Goal: Transaction & Acquisition: Purchase product/service

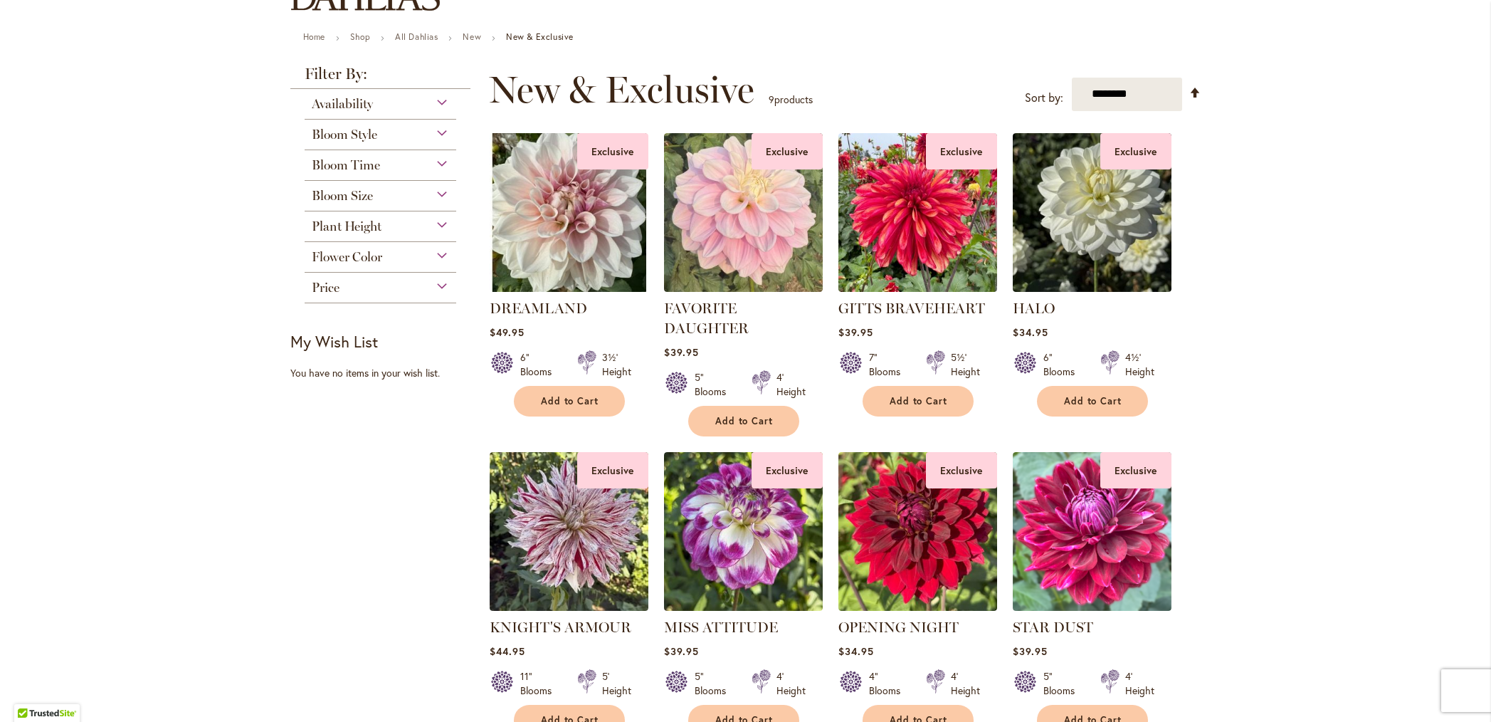
scroll to position [146, 0]
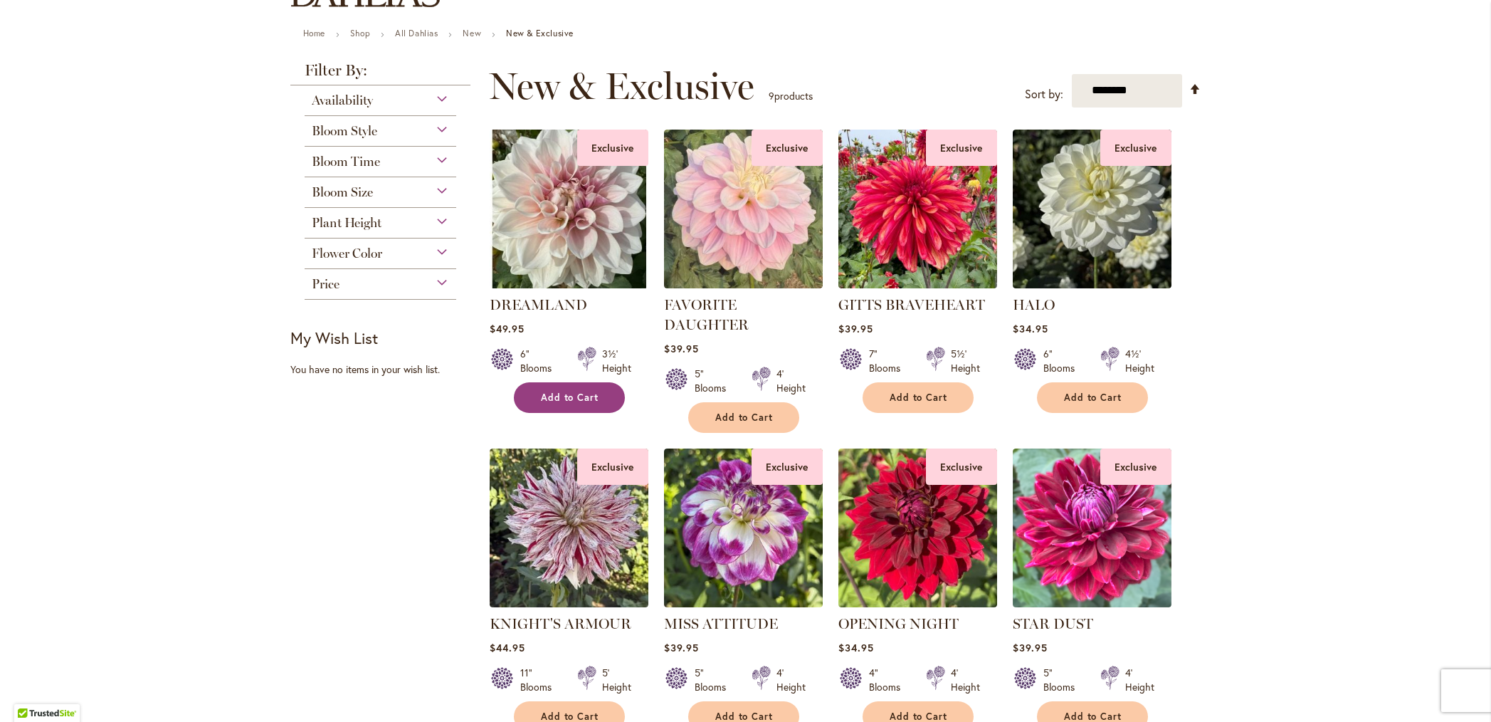
click at [558, 398] on span "Add to Cart" at bounding box center [570, 397] width 58 height 12
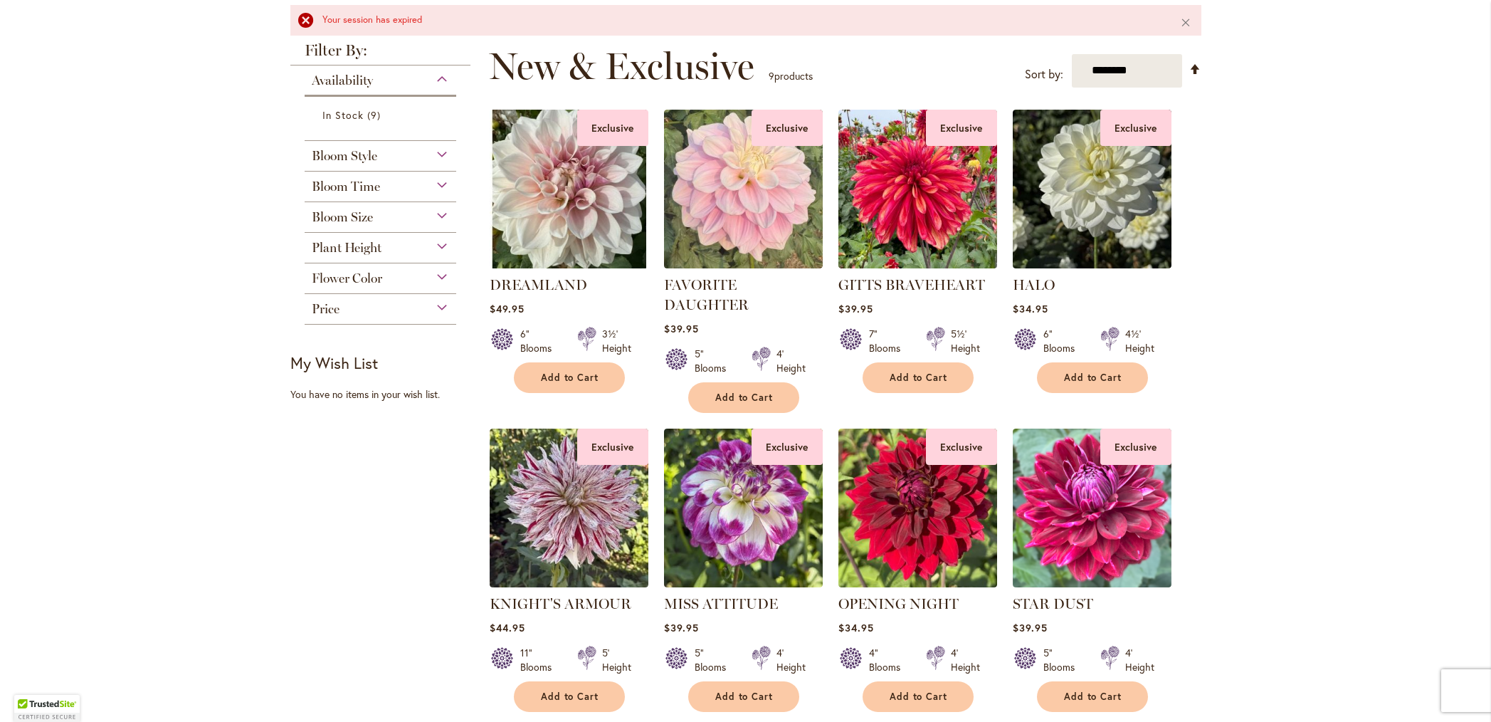
scroll to position [209, 0]
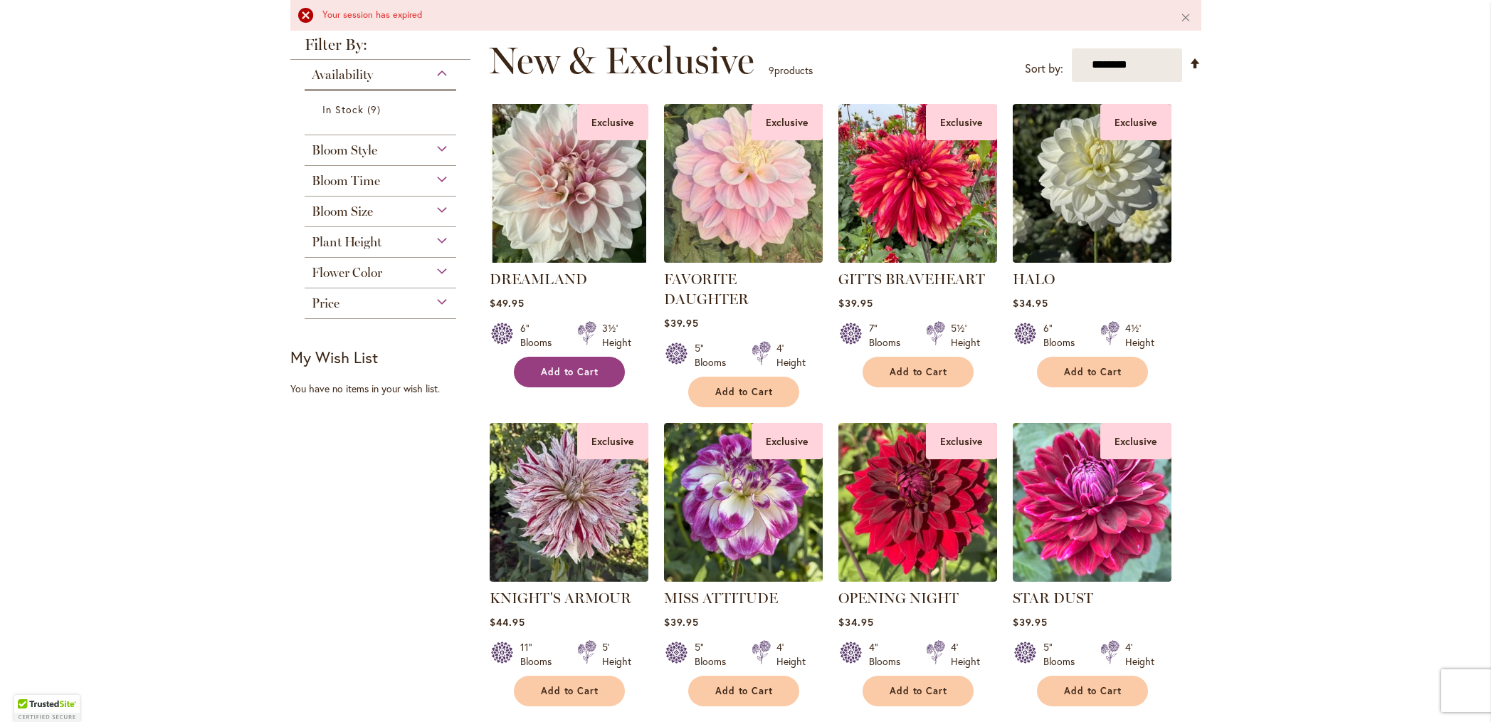
click at [559, 374] on span "Add to Cart" at bounding box center [570, 372] width 58 height 12
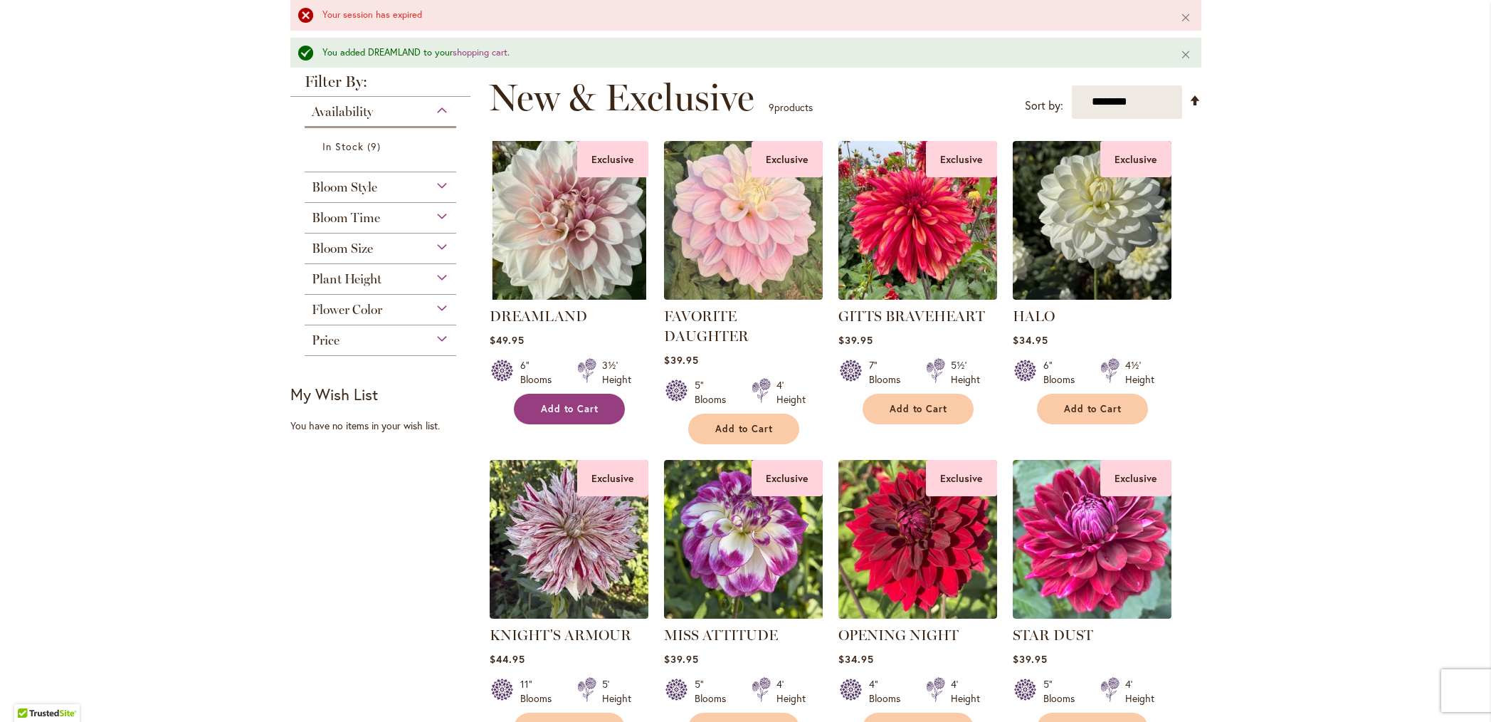
scroll to position [246, 0]
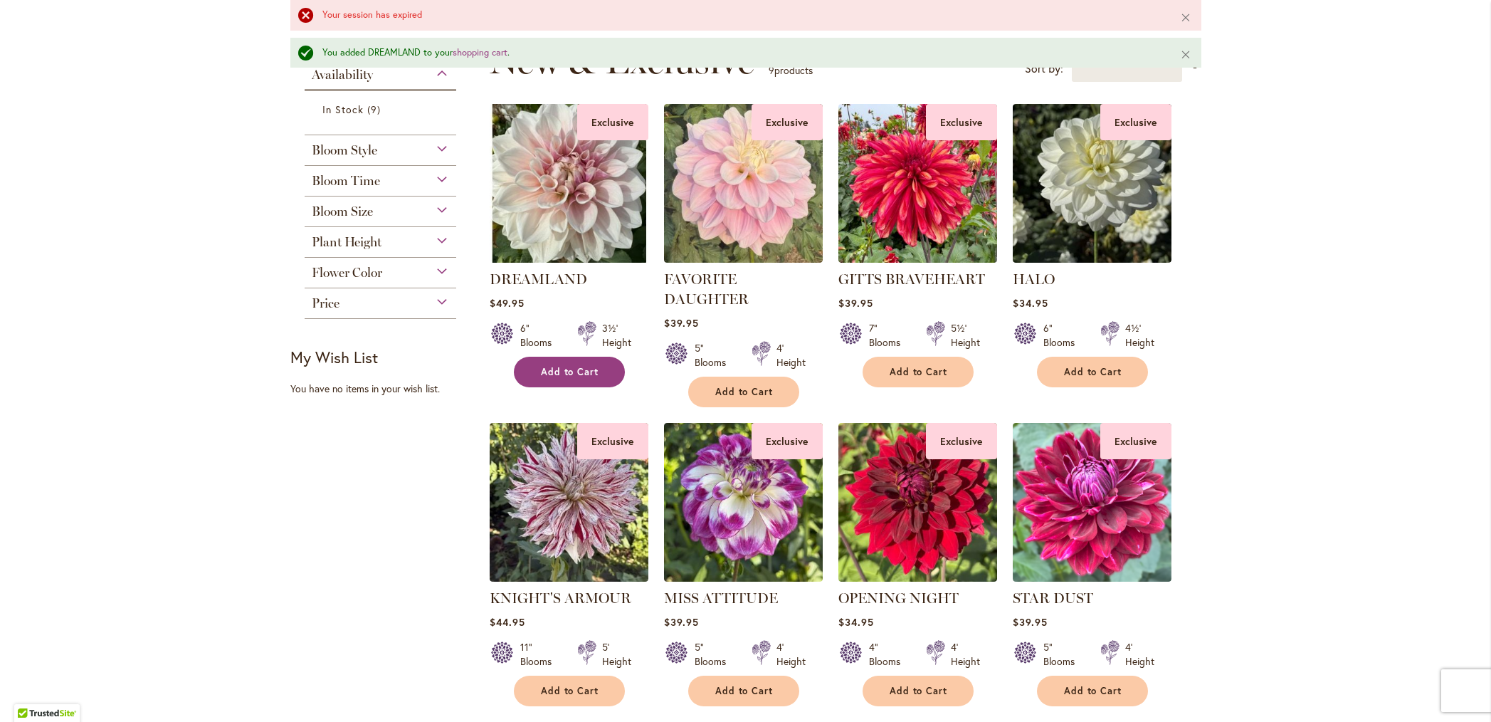
click at [562, 371] on span "Add to Cart" at bounding box center [570, 372] width 58 height 12
click at [902, 372] on span "Add to Cart" at bounding box center [919, 372] width 58 height 12
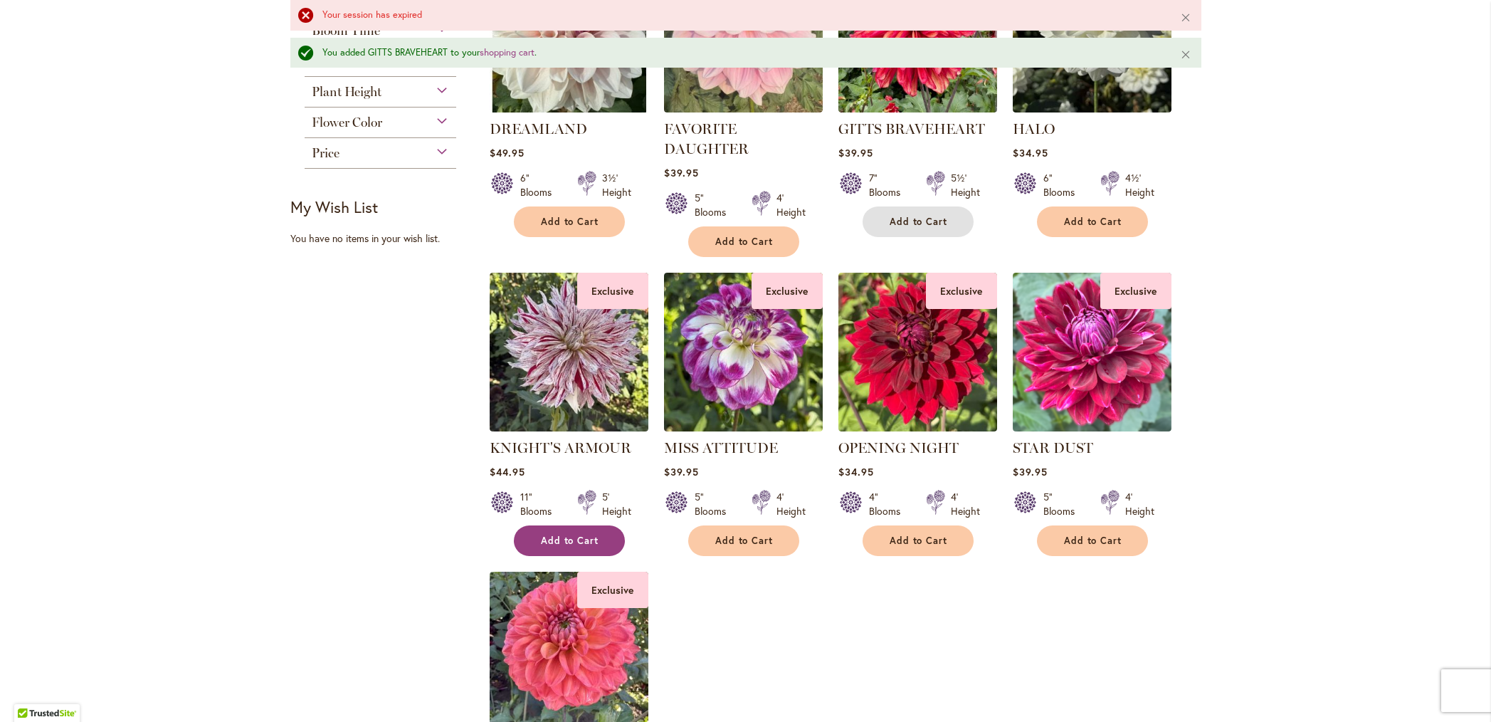
scroll to position [400, 0]
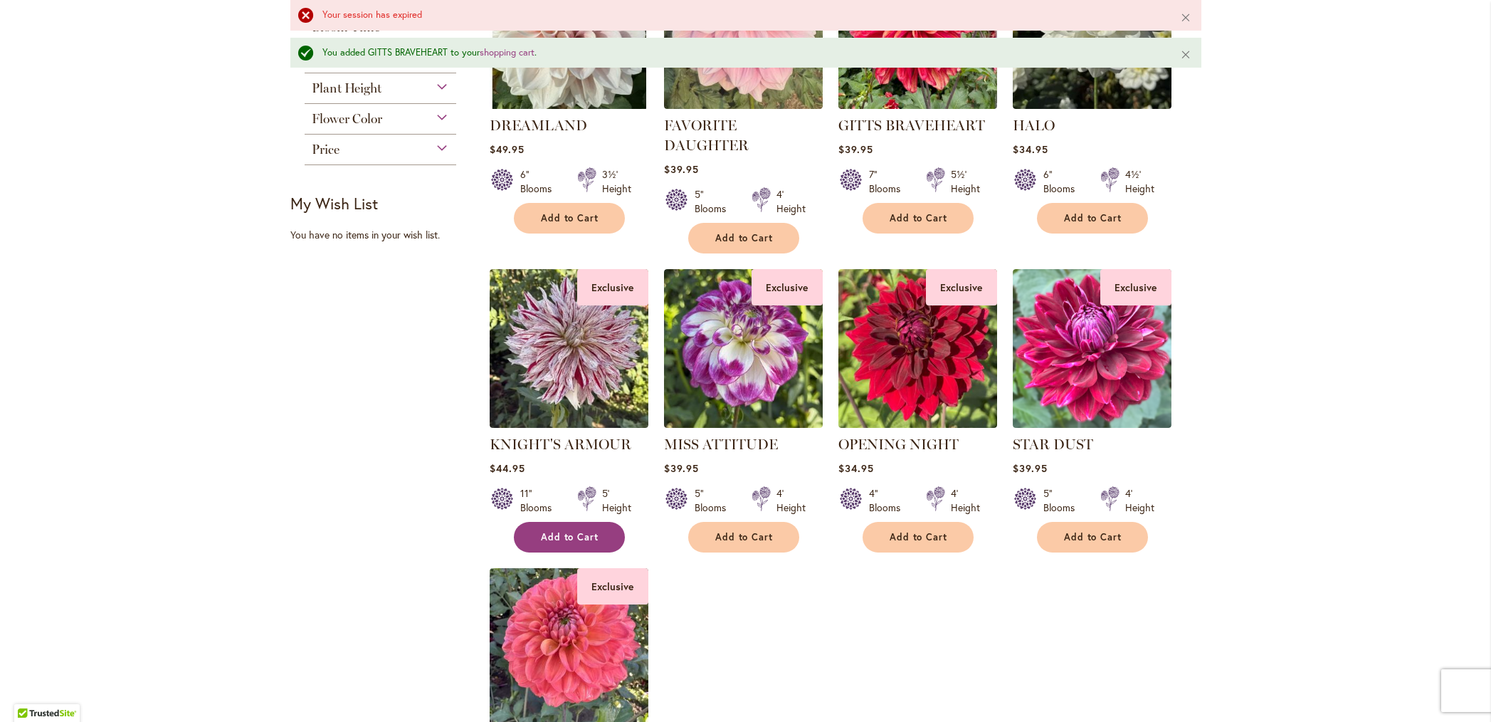
click at [560, 533] on span "Add to Cart" at bounding box center [570, 537] width 58 height 12
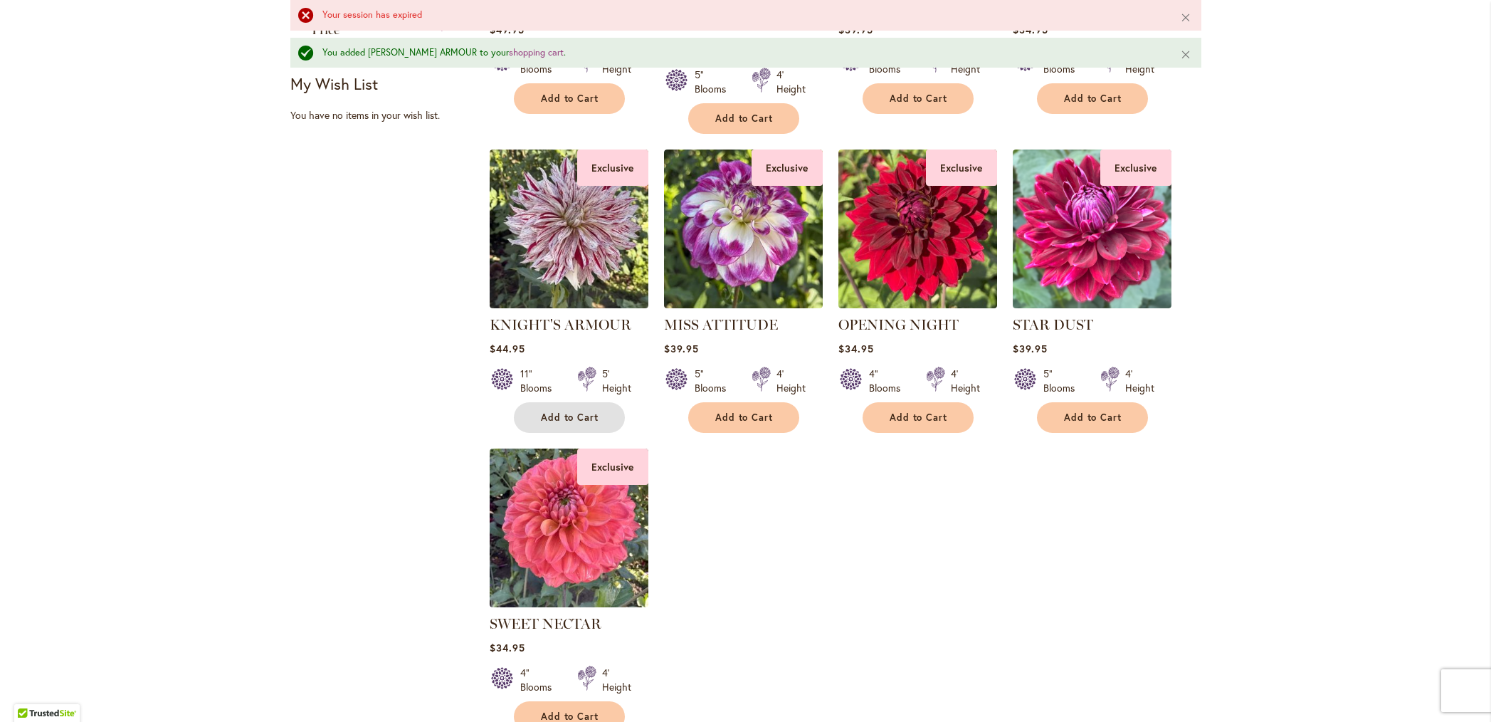
scroll to position [521, 0]
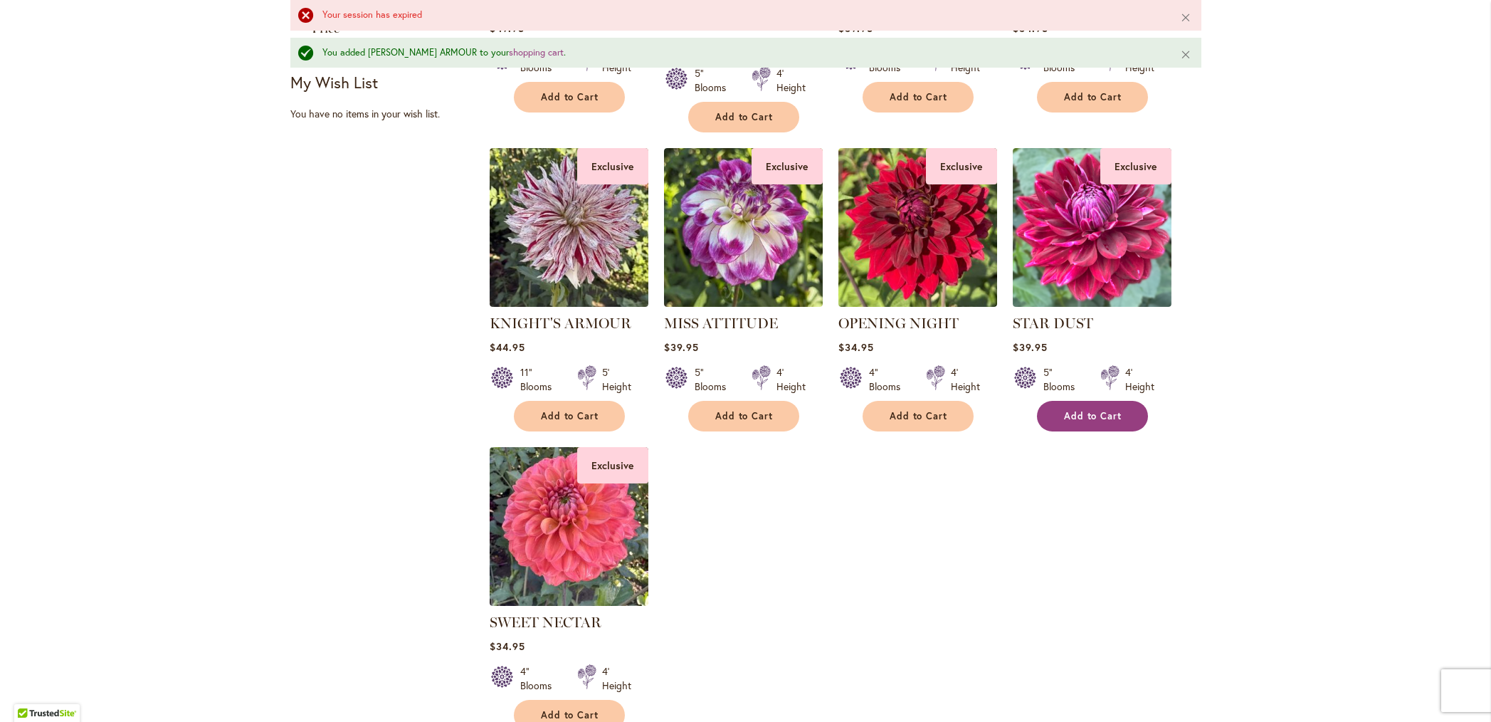
click at [1085, 421] on button "Add to Cart" at bounding box center [1092, 416] width 111 height 31
click at [1085, 416] on span "Add to Cart" at bounding box center [1093, 416] width 58 height 12
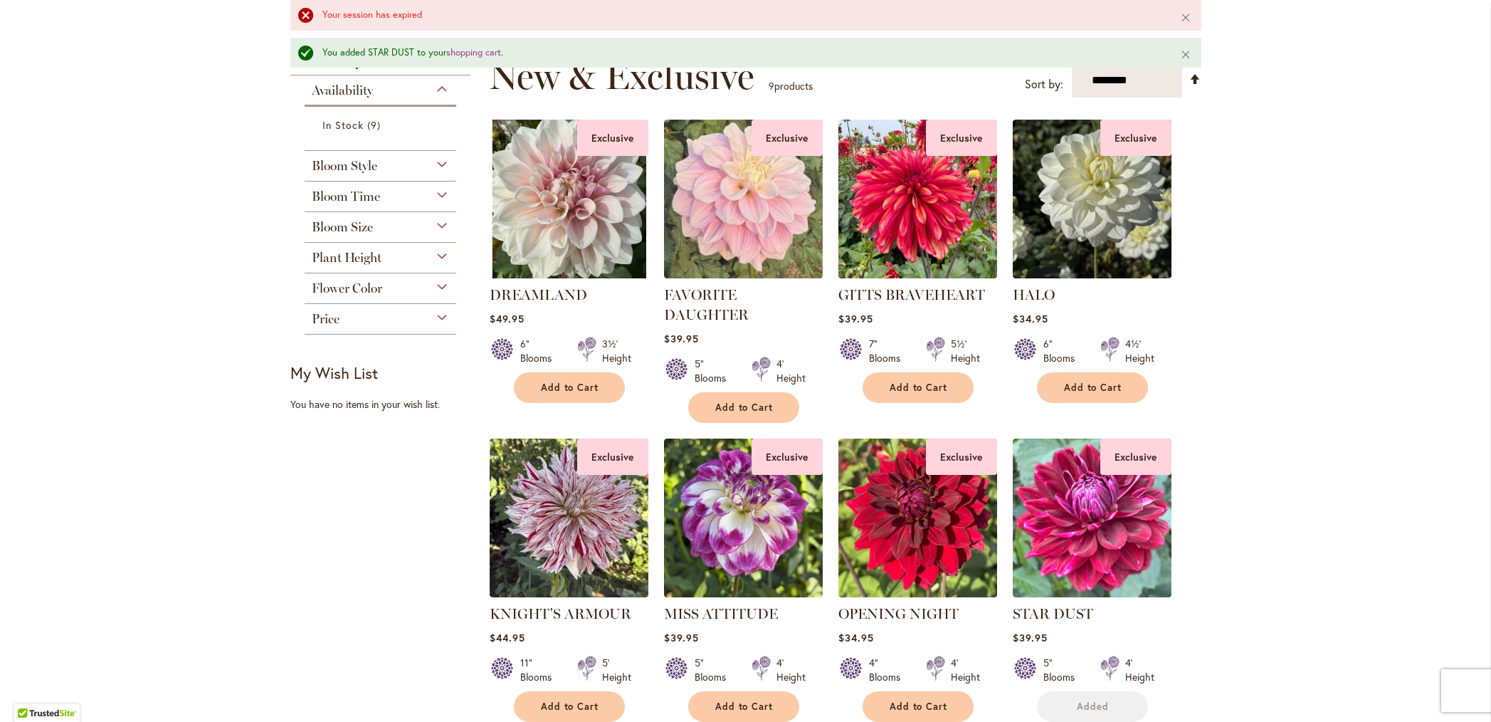
scroll to position [0, 0]
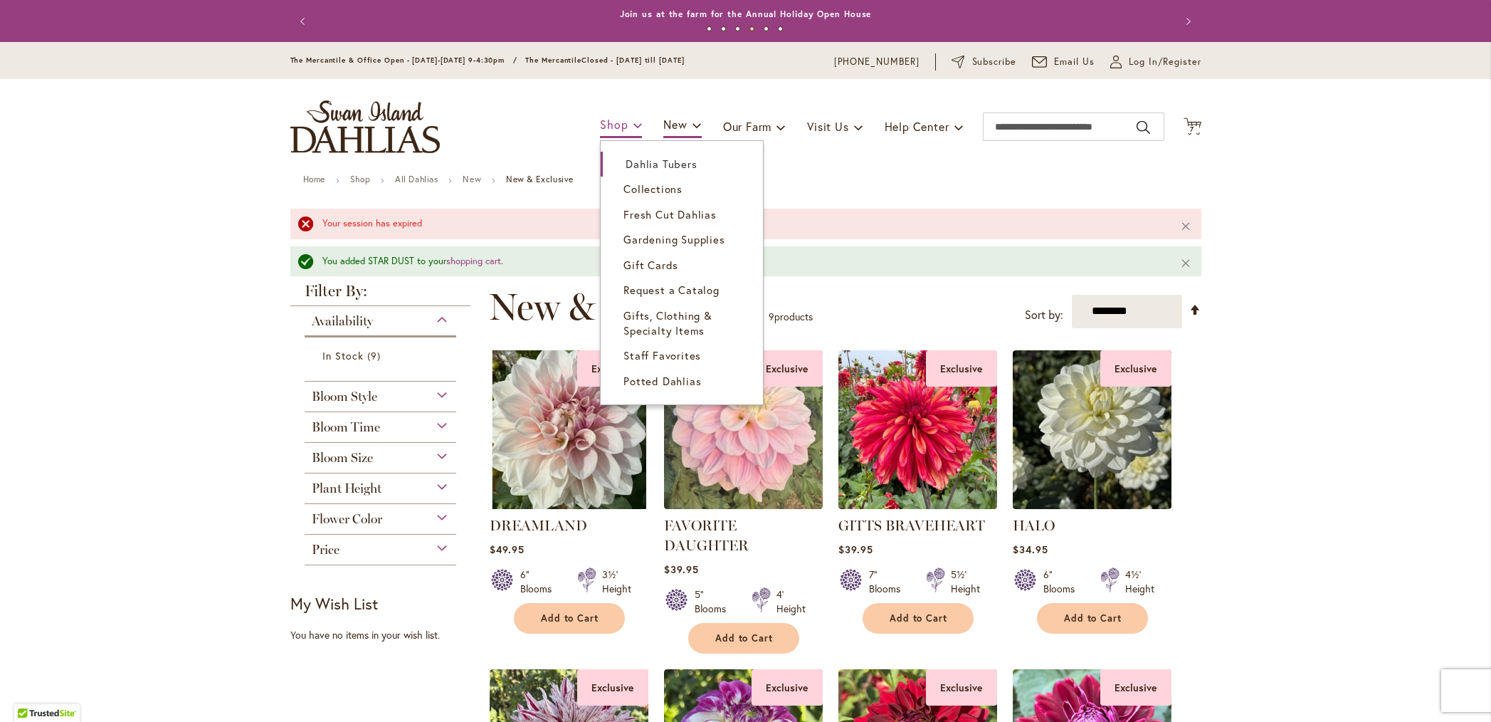
click at [613, 124] on span "Shop" at bounding box center [614, 124] width 28 height 15
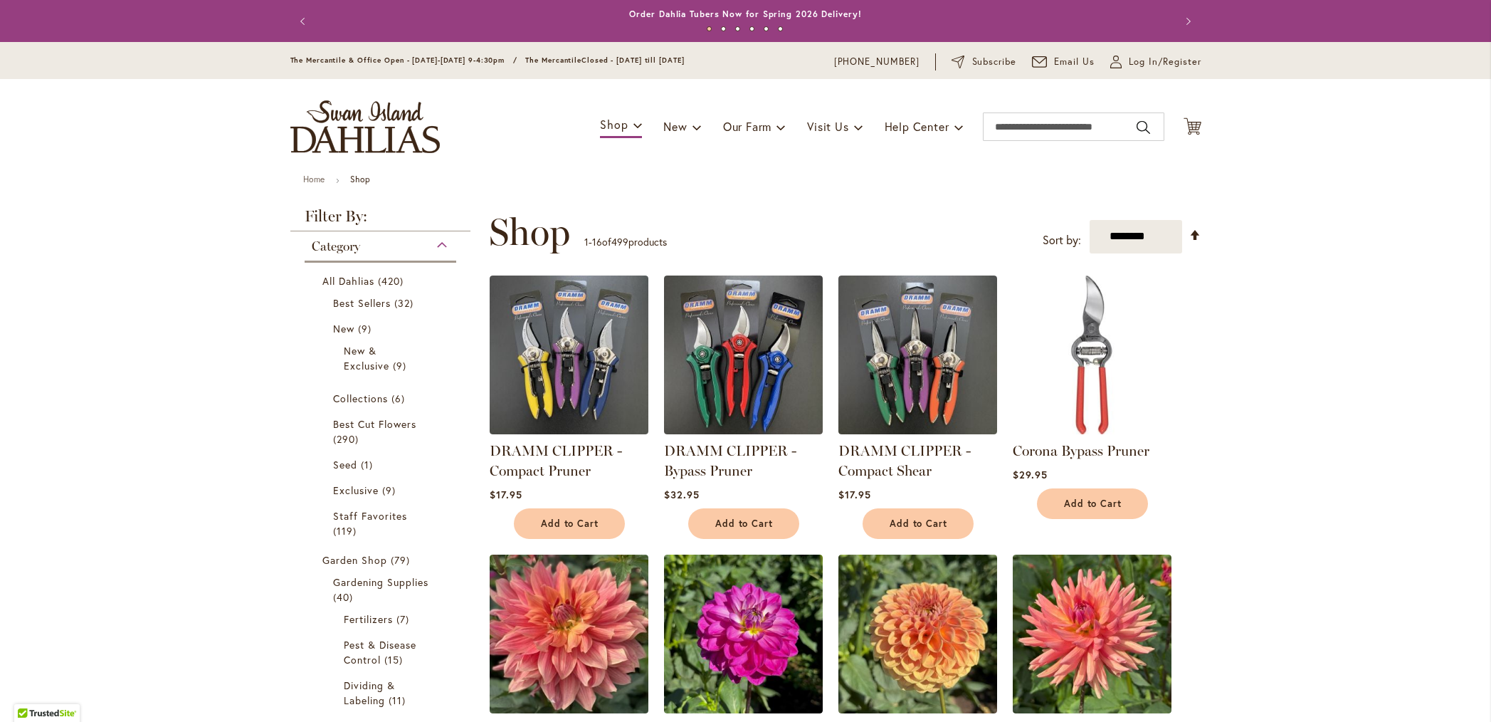
click at [627, 165] on div "Toggle Nav Shop Dahlia Tubers Collections Fresh Cut Dahlias Gardening Supplies …" at bounding box center [745, 126] width 939 height 95
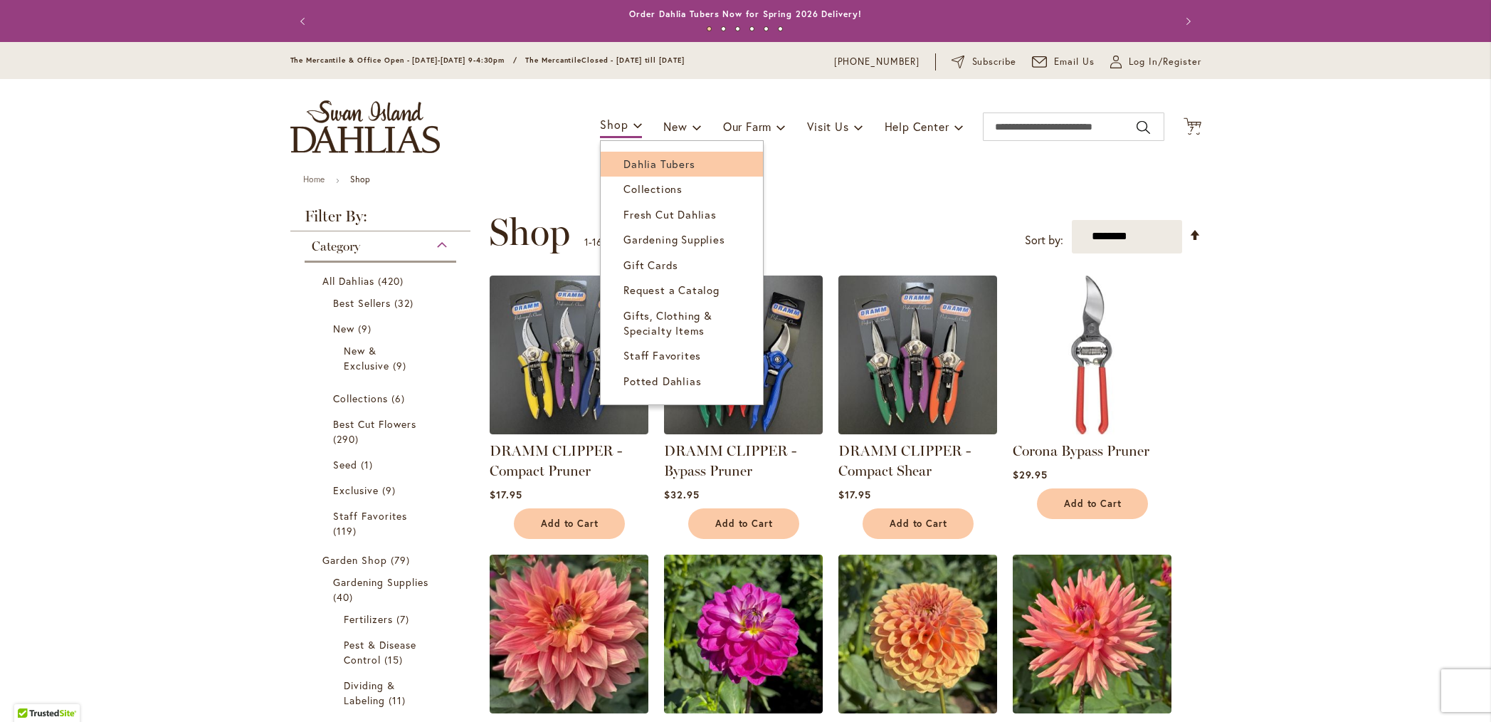
click at [623, 164] on span "Dahlia Tubers" at bounding box center [658, 164] width 71 height 14
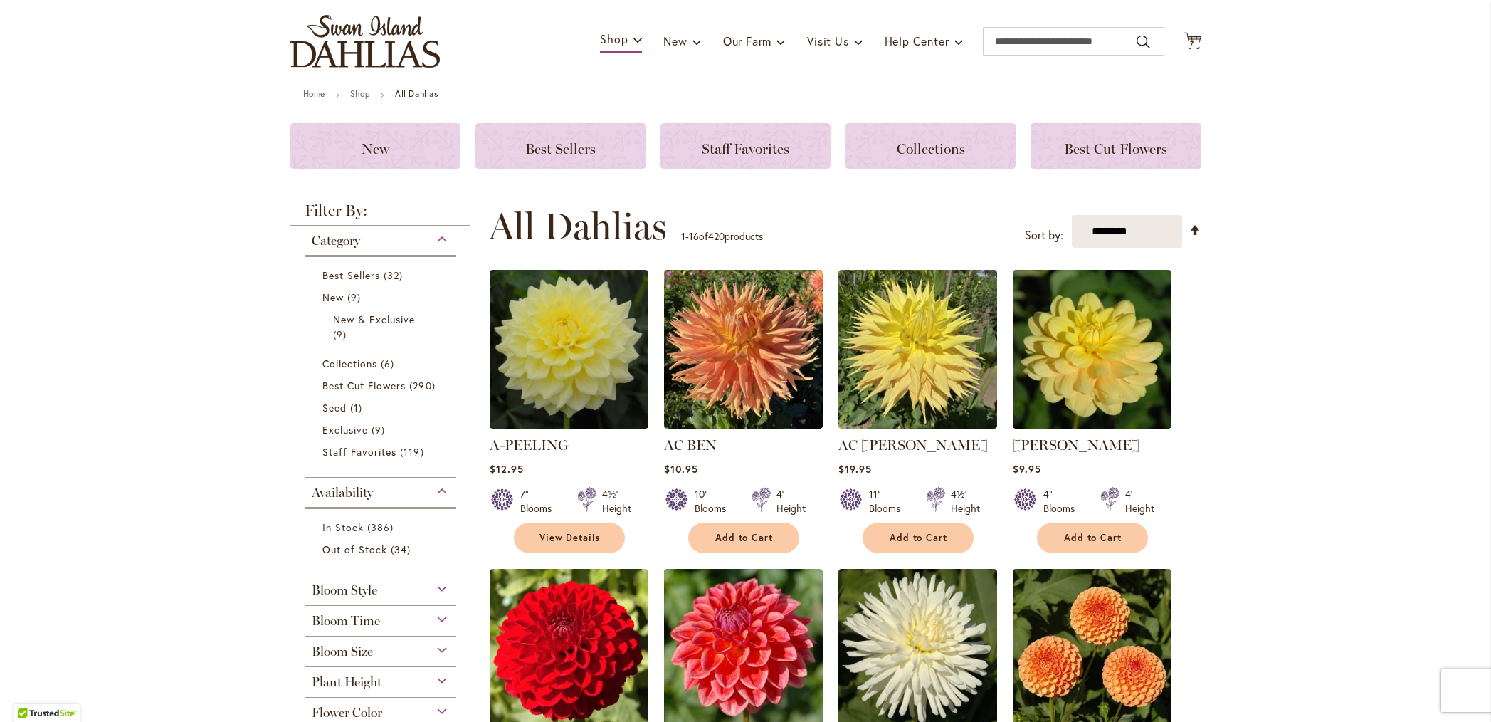
scroll to position [87, 0]
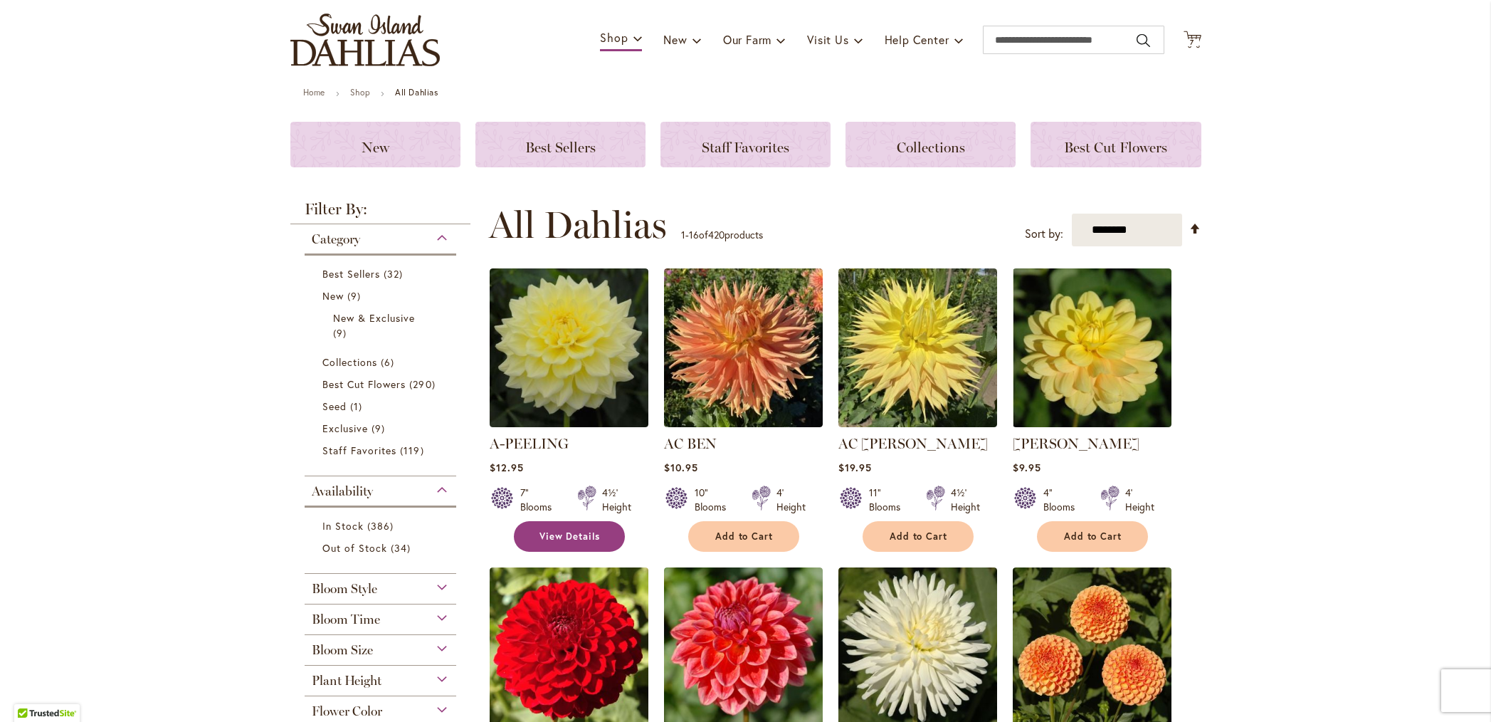
click at [564, 536] on span "View Details" at bounding box center [569, 536] width 61 height 12
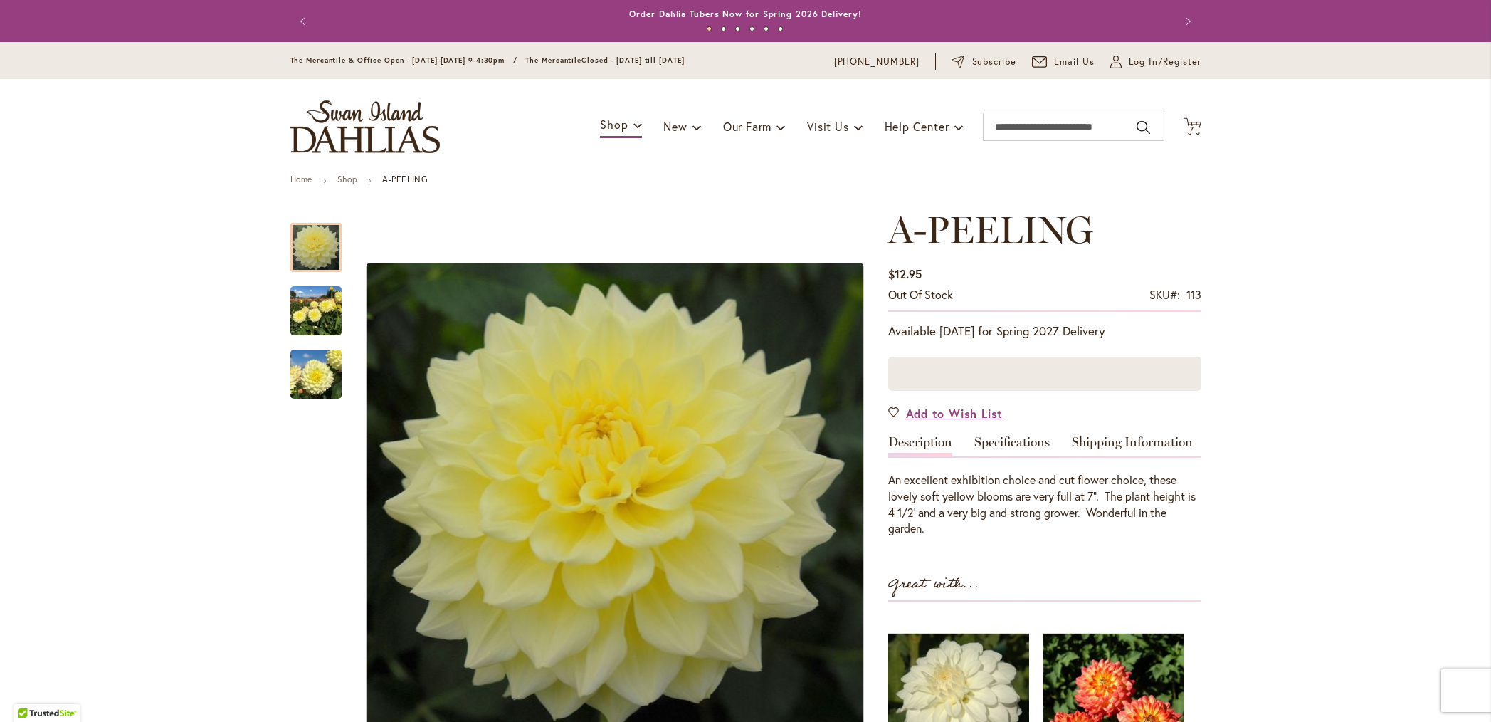
click at [934, 363] on div at bounding box center [1044, 374] width 313 height 34
click at [917, 373] on div at bounding box center [1044, 374] width 313 height 34
click at [888, 408] on link "Add to Wish List" at bounding box center [945, 413] width 115 height 16
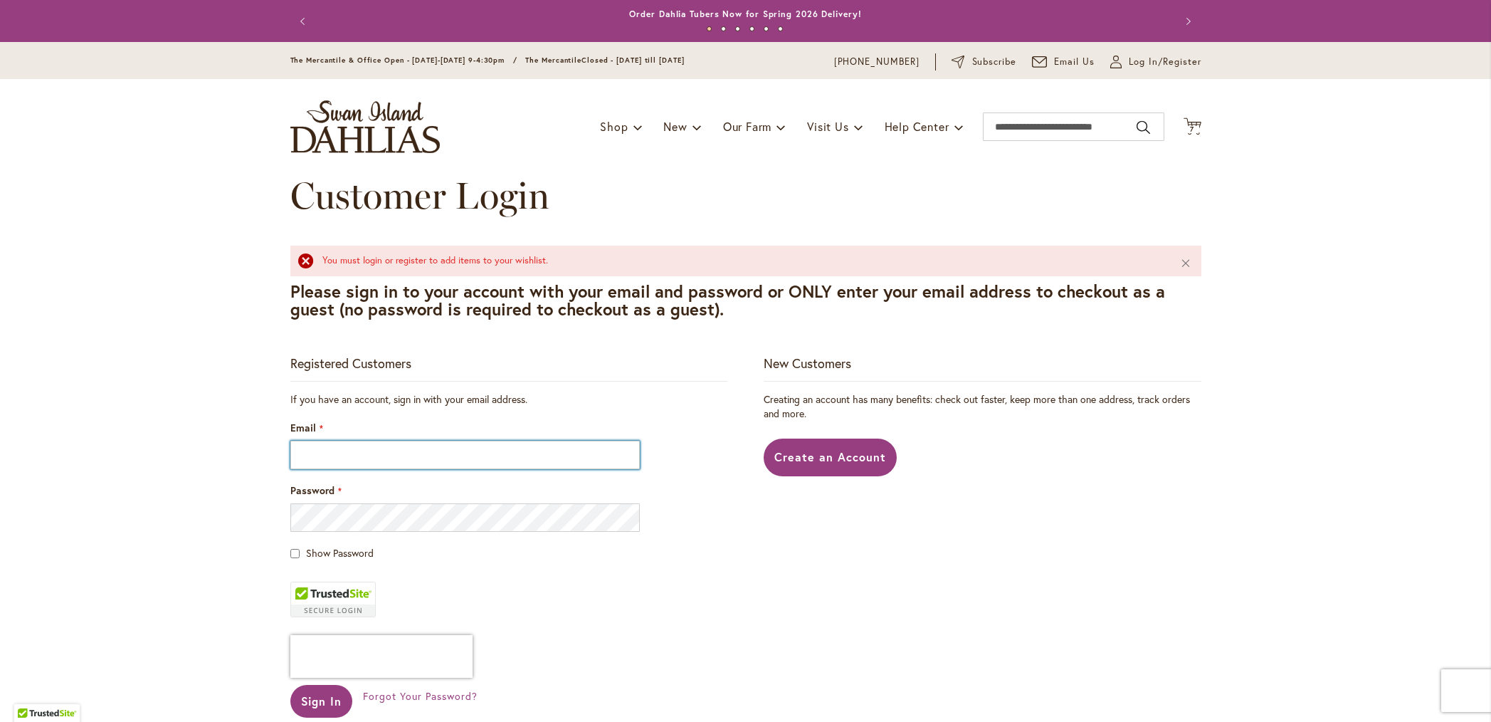
click at [316, 457] on input "Email" at bounding box center [465, 455] width 350 height 28
type input "**********"
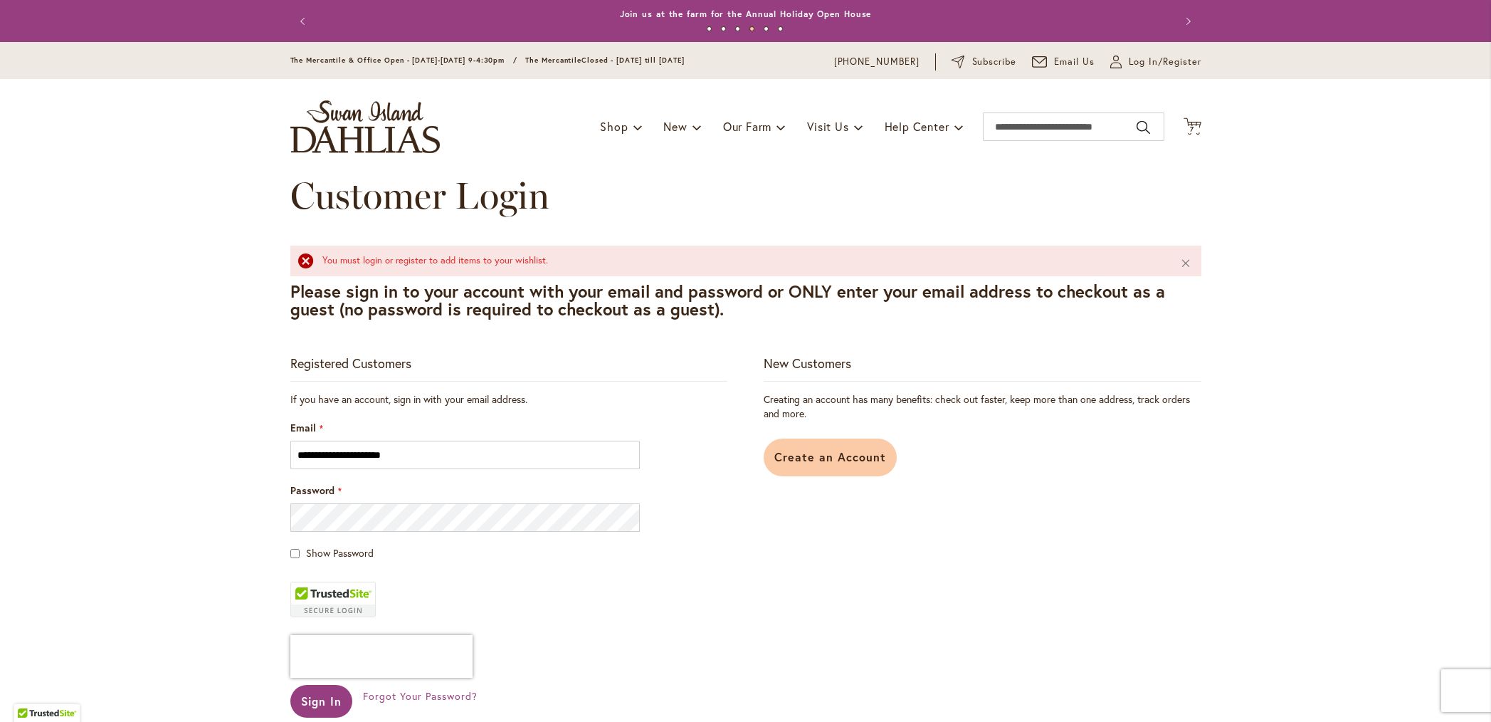
click at [826, 464] on span "Create an Account" at bounding box center [830, 456] width 112 height 15
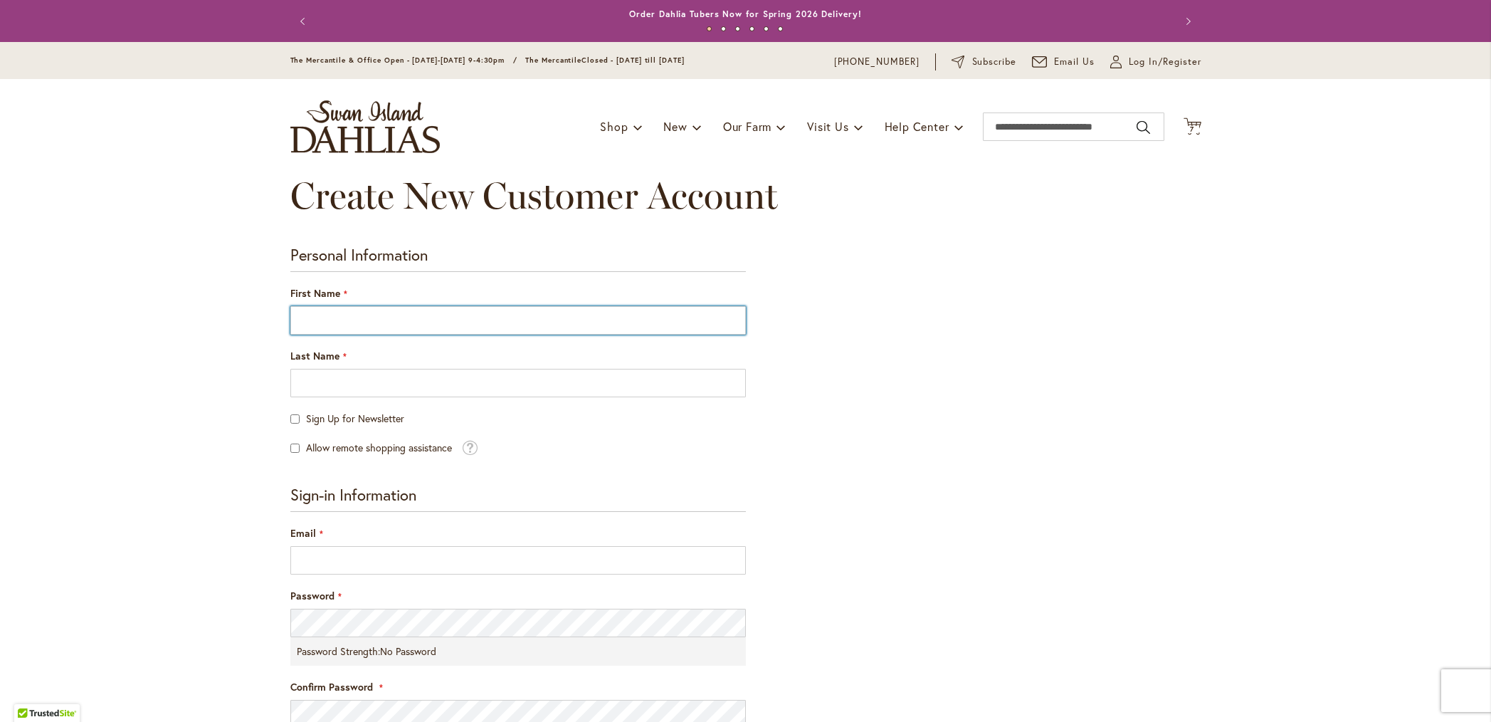
click at [318, 322] on input "First Name" at bounding box center [517, 320] width 455 height 28
type input "*********"
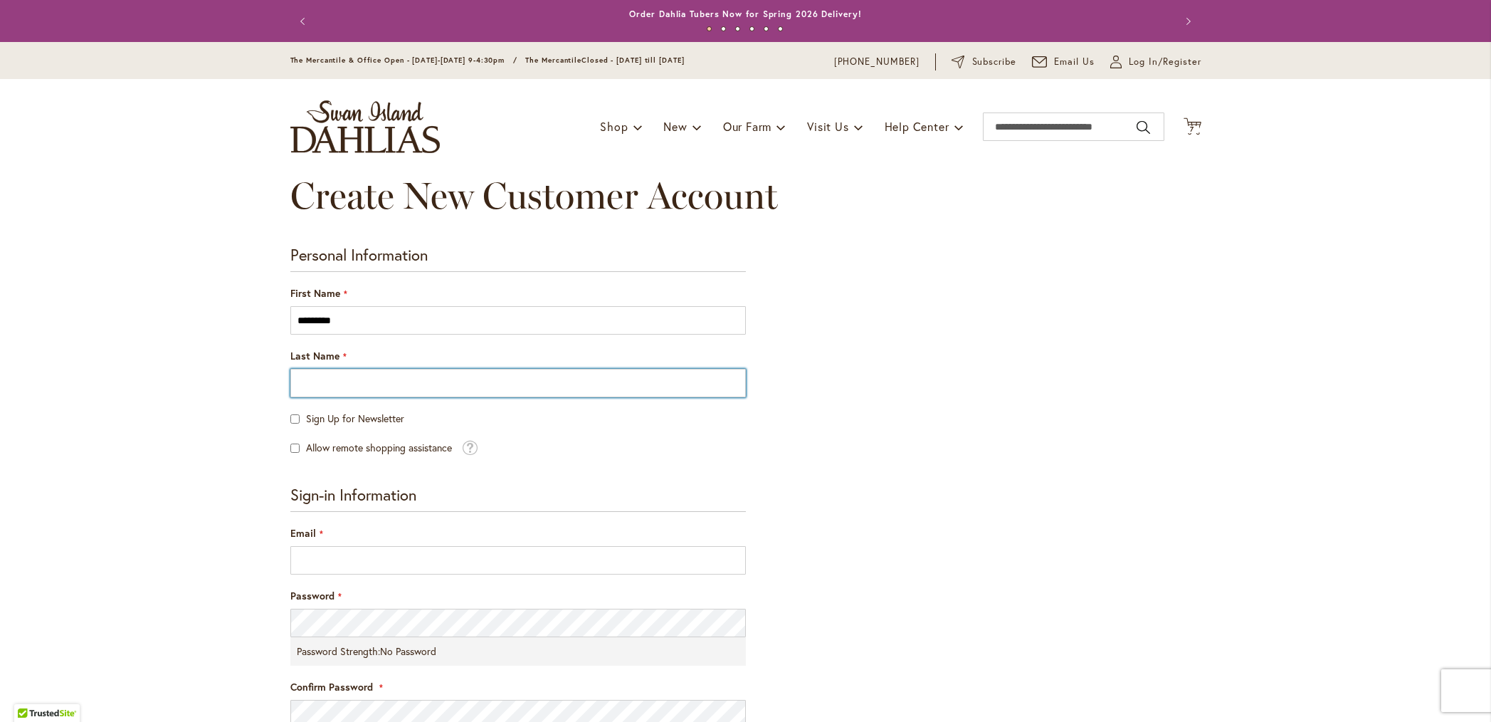
type input "**********"
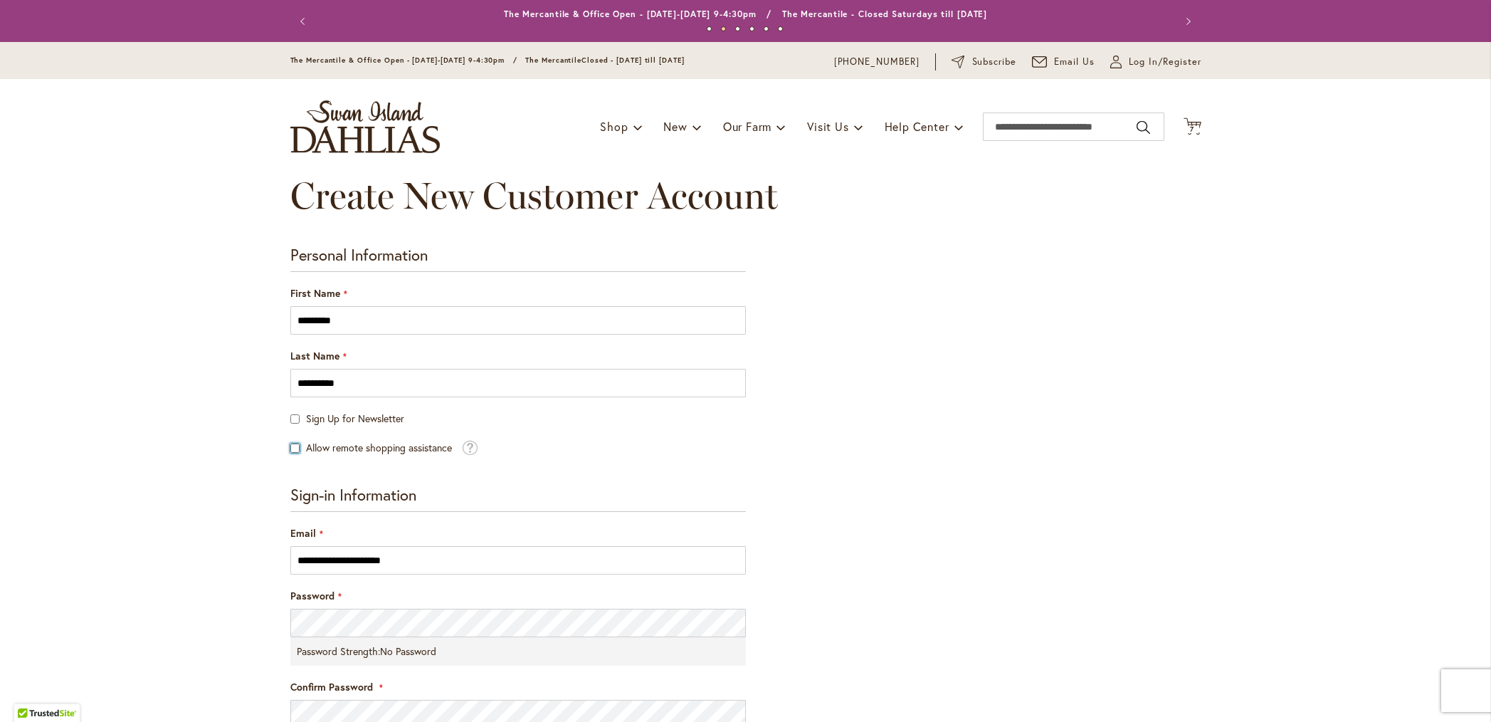
scroll to position [9, 0]
